Goal: Information Seeking & Learning: Learn about a topic

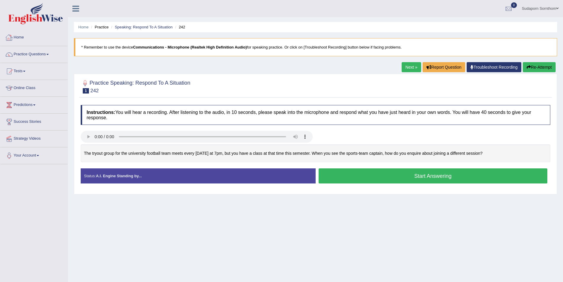
click at [18, 37] on link "Home" at bounding box center [33, 36] width 67 height 15
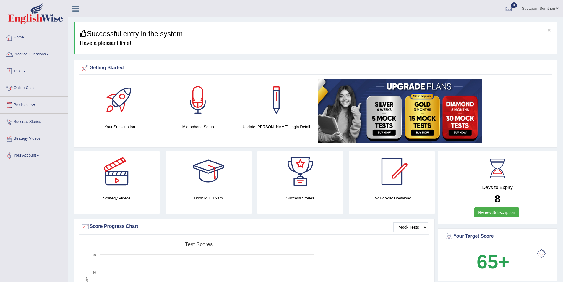
click at [22, 69] on link "Tests" at bounding box center [33, 70] width 67 height 15
click at [37, 84] on link "Take Practice Sectional Test" at bounding box center [38, 85] width 55 height 11
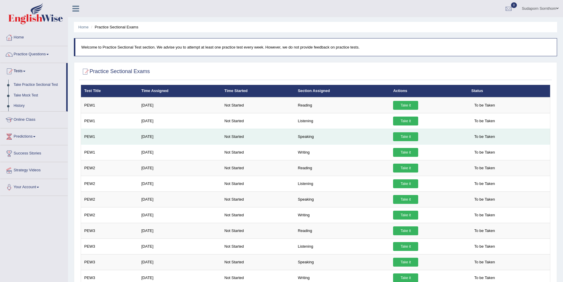
click at [412, 136] on link "Take it" at bounding box center [405, 136] width 25 height 9
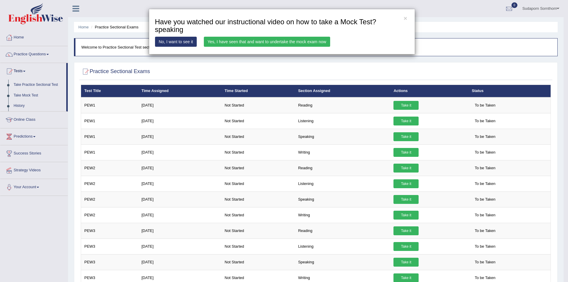
click at [167, 41] on link "No, I want to see it" at bounding box center [176, 42] width 42 height 10
